Goal: Navigation & Orientation: Find specific page/section

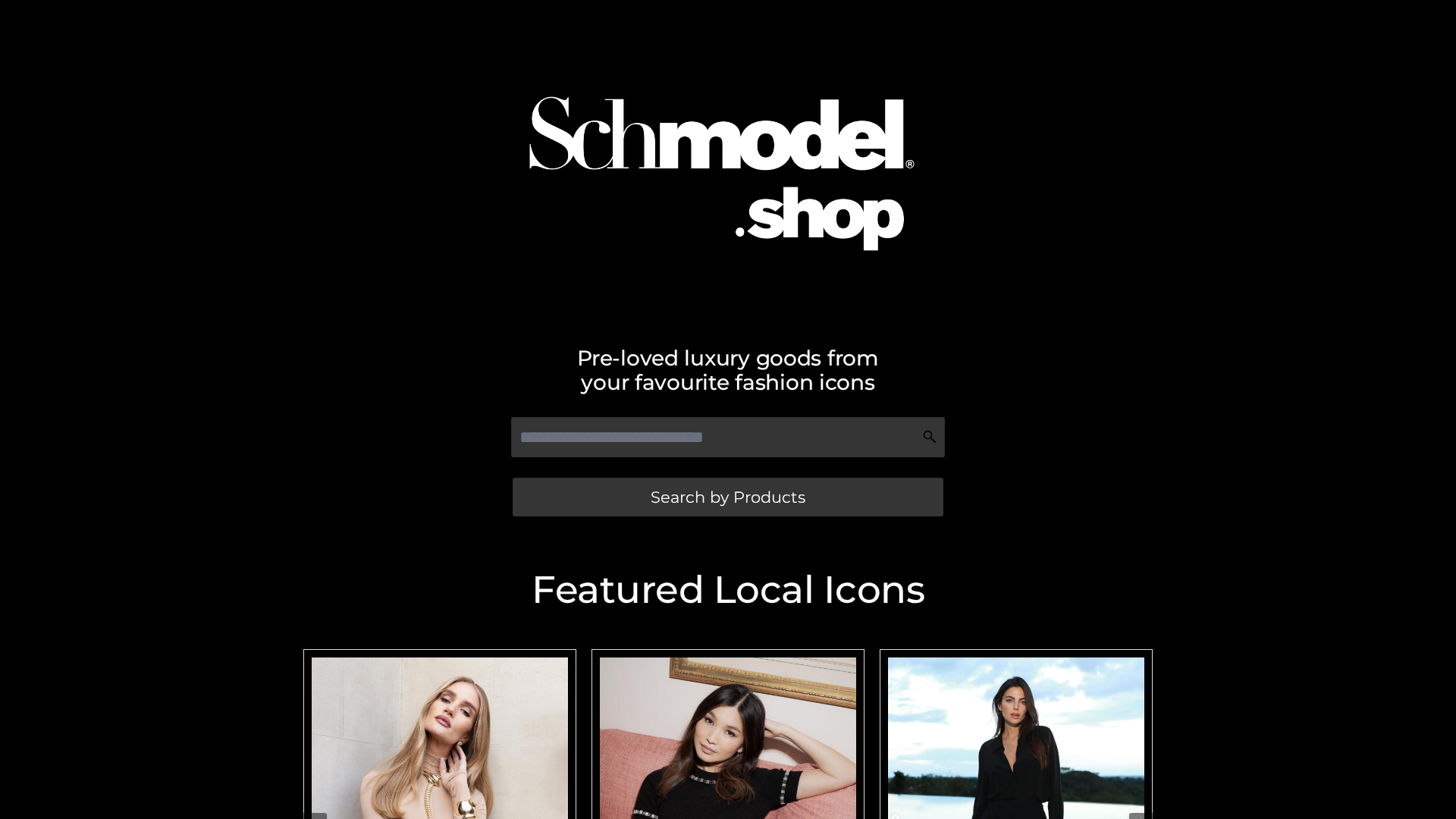
click at [728, 497] on span "Search by Products" at bounding box center [728, 497] width 155 height 16
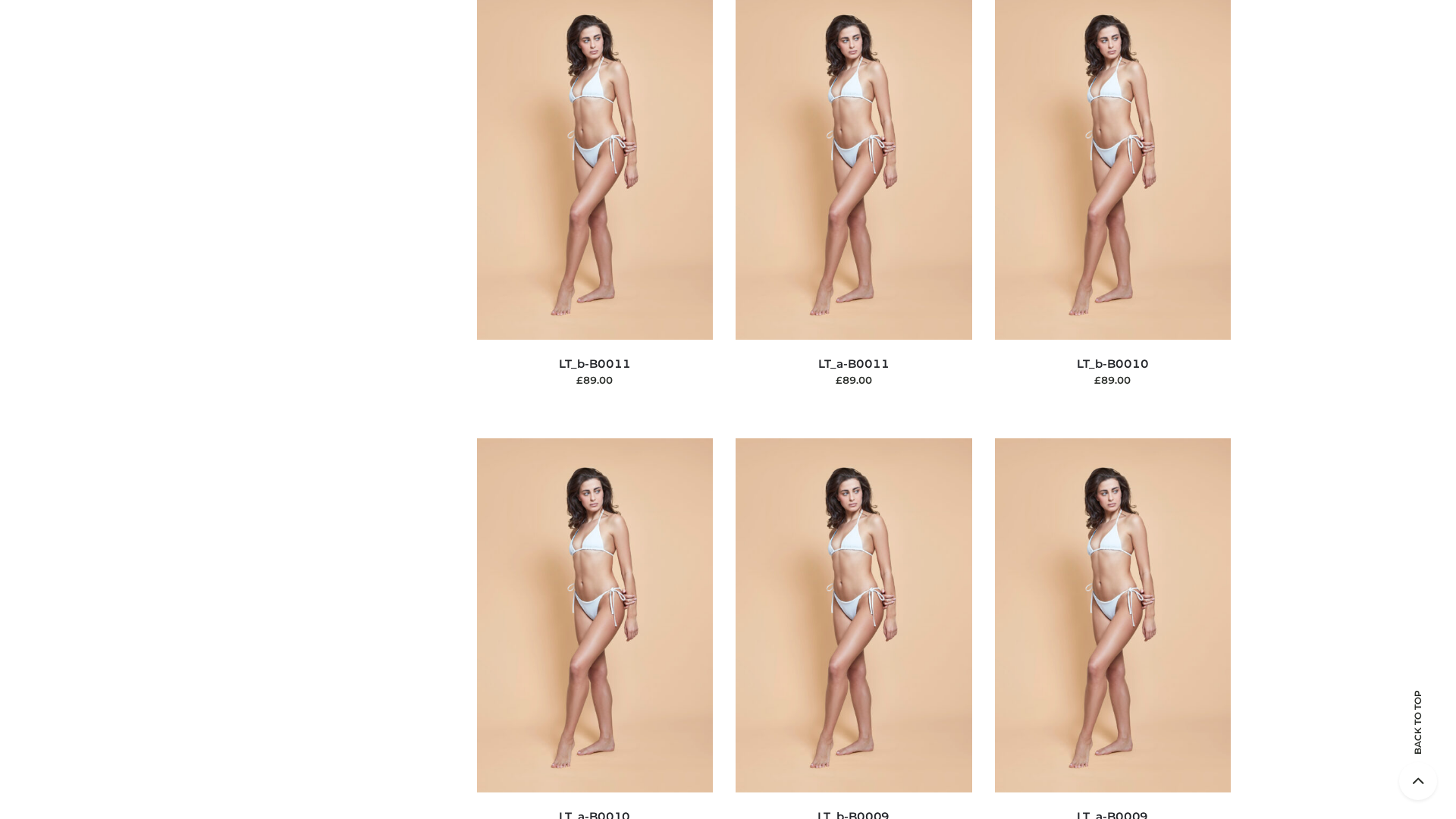
scroll to position [6810, 0]
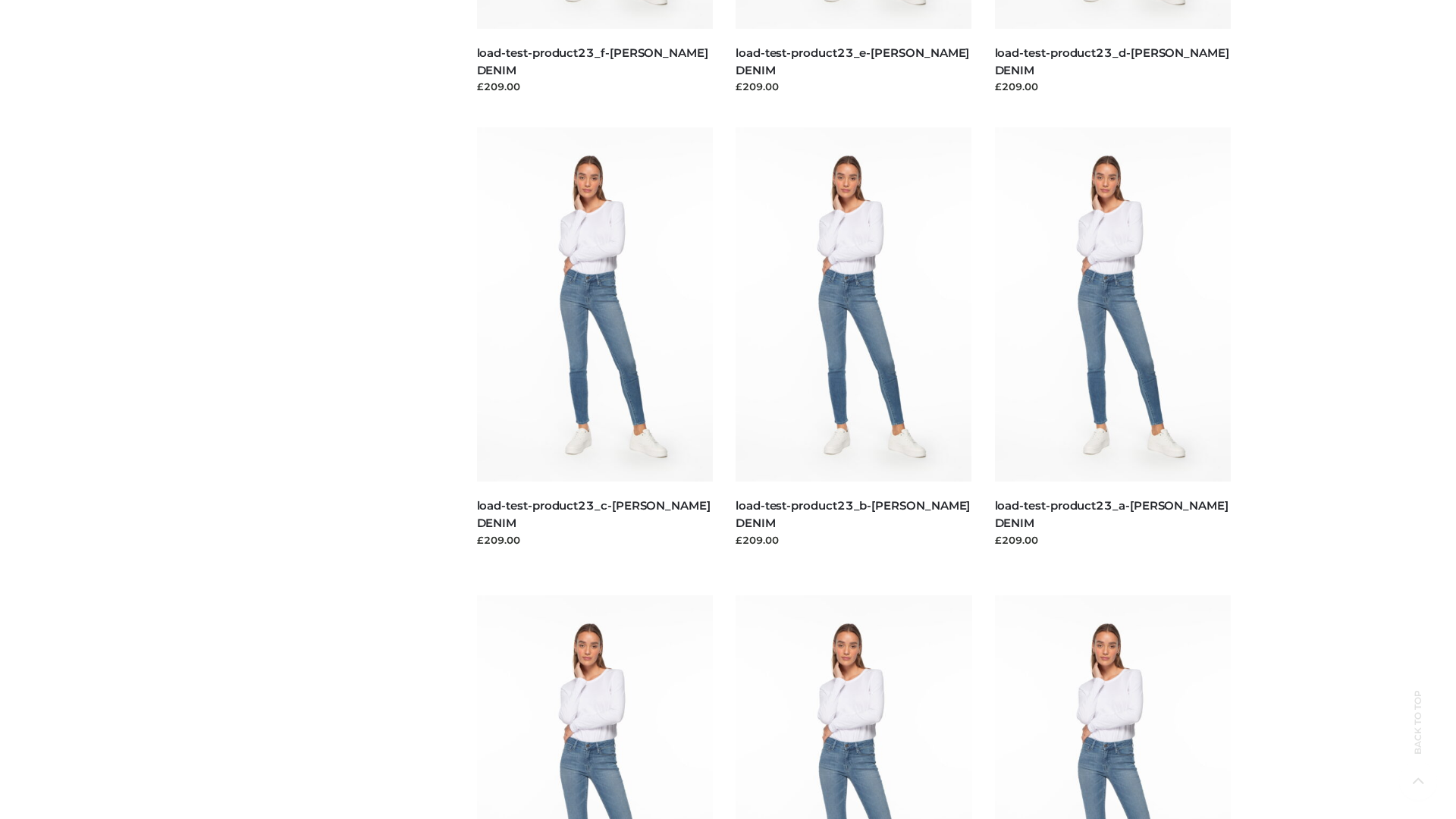
scroll to position [1330, 0]
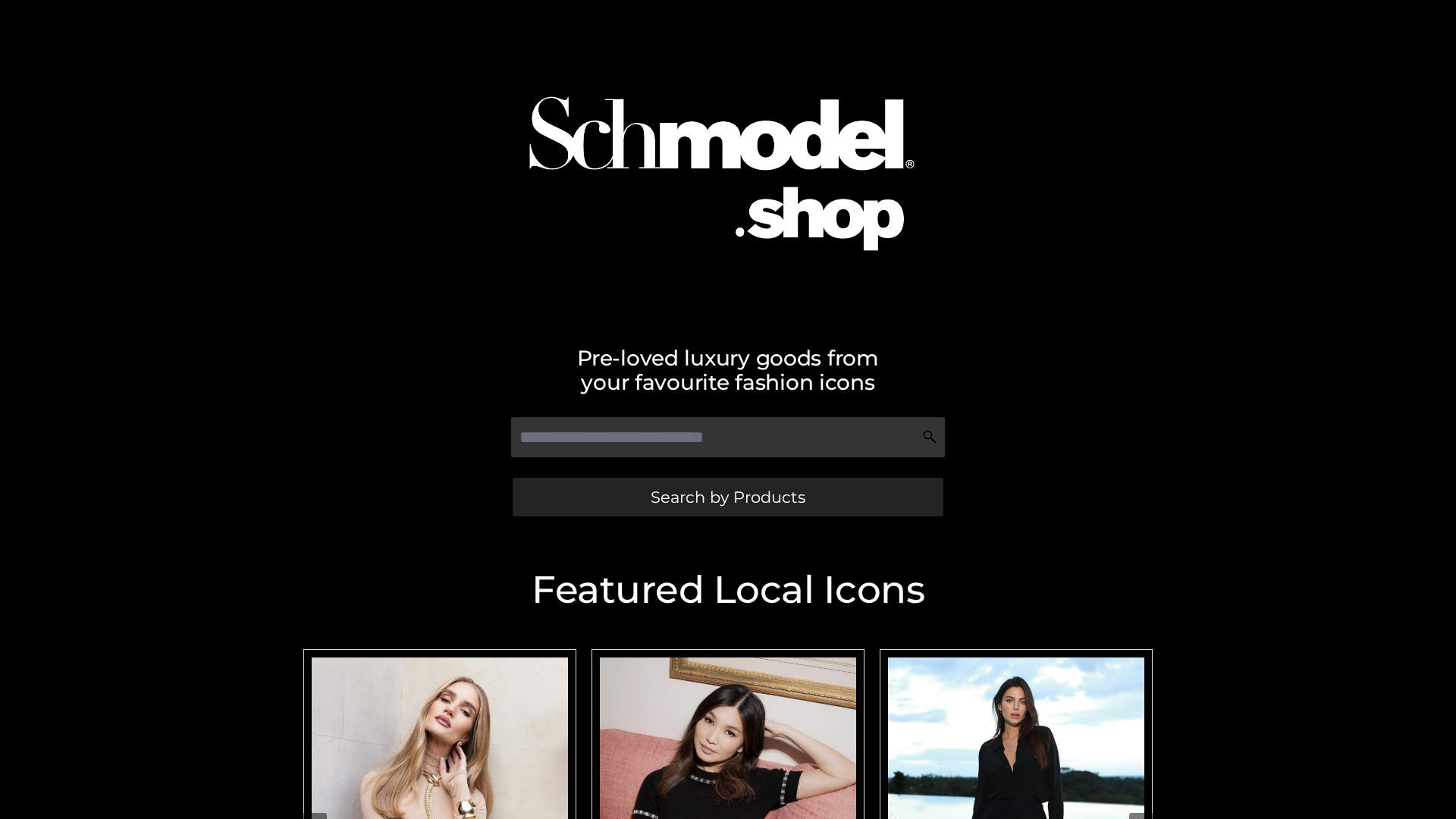
click at [728, 497] on span "Search by Products" at bounding box center [728, 497] width 155 height 16
